Goal: Transaction & Acquisition: Download file/media

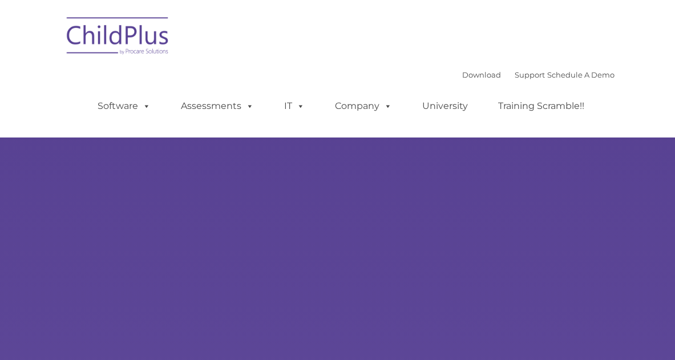
type input ""
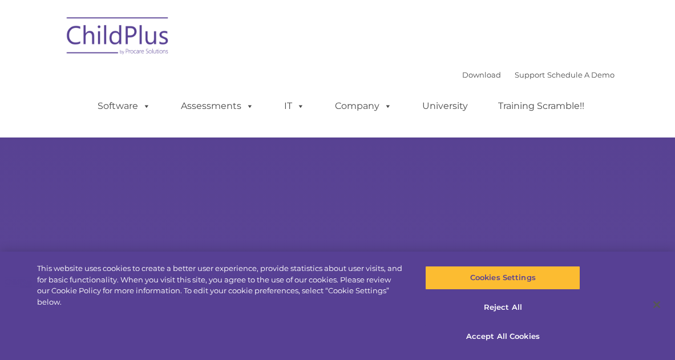
select select "MEDIUM"
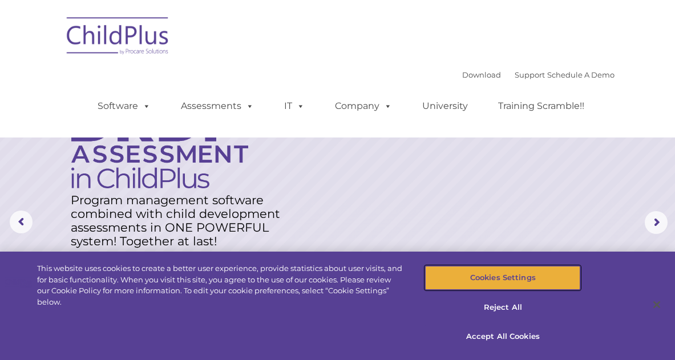
click at [449, 283] on button "Cookies Settings" at bounding box center [502, 278] width 155 height 24
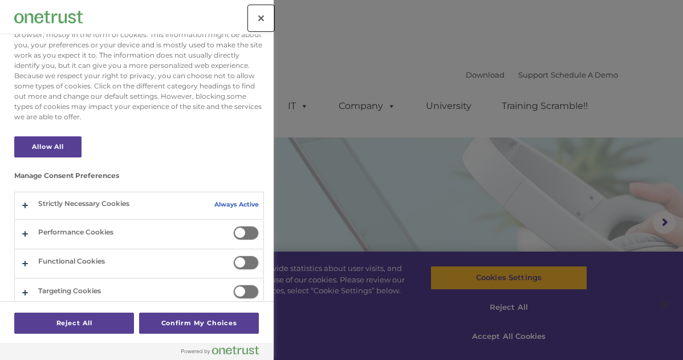
scroll to position [47, 0]
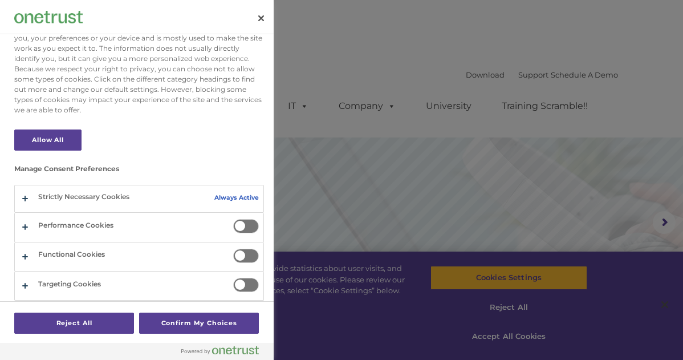
click at [245, 231] on span "Privacy Preference Center" at bounding box center [246, 226] width 26 height 14
click at [233, 219] on input "Performance Cookies" at bounding box center [233, 219] width 0 height 0
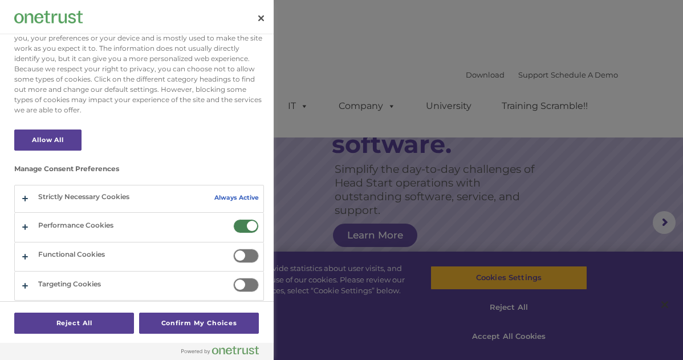
click at [239, 255] on span "Privacy Preference Center" at bounding box center [246, 256] width 26 height 14
click at [233, 249] on input "Functional Cookies" at bounding box center [233, 249] width 0 height 0
click at [241, 283] on span "Privacy Preference Center" at bounding box center [246, 285] width 26 height 14
click at [233, 278] on input "Targeting Cookies" at bounding box center [233, 278] width 0 height 0
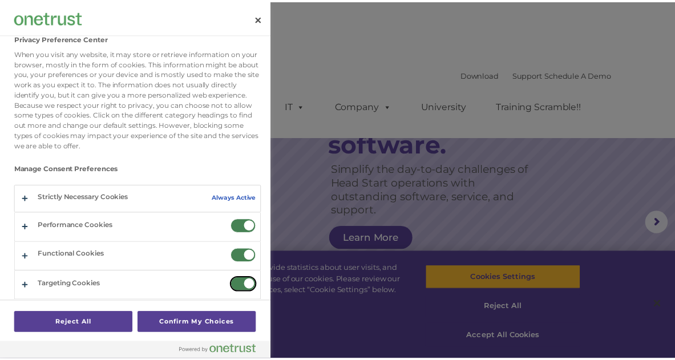
scroll to position [11, 0]
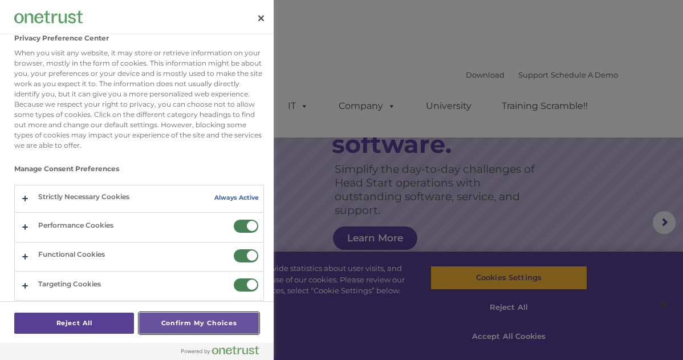
click at [224, 326] on button "Confirm My Choices" at bounding box center [199, 323] width 120 height 21
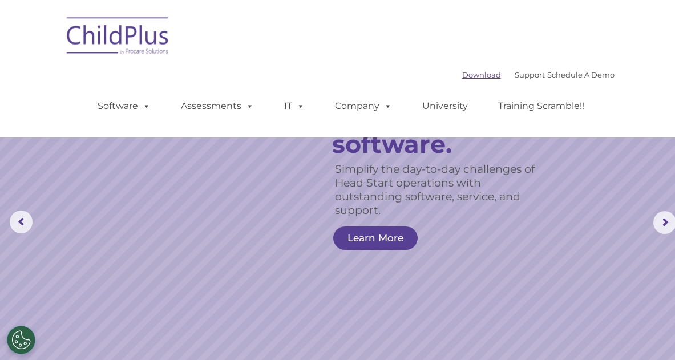
click at [462, 76] on link "Download" at bounding box center [481, 74] width 39 height 9
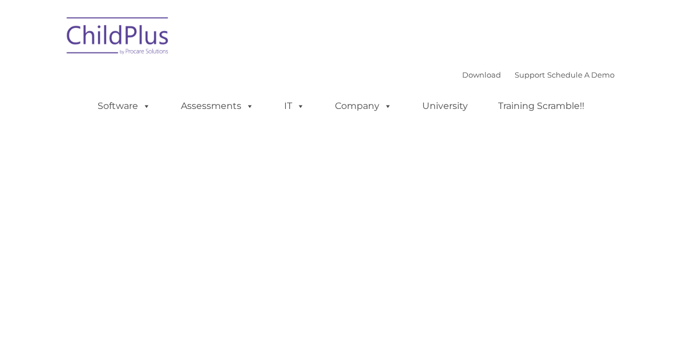
type input ""
